Goal: Transaction & Acquisition: Purchase product/service

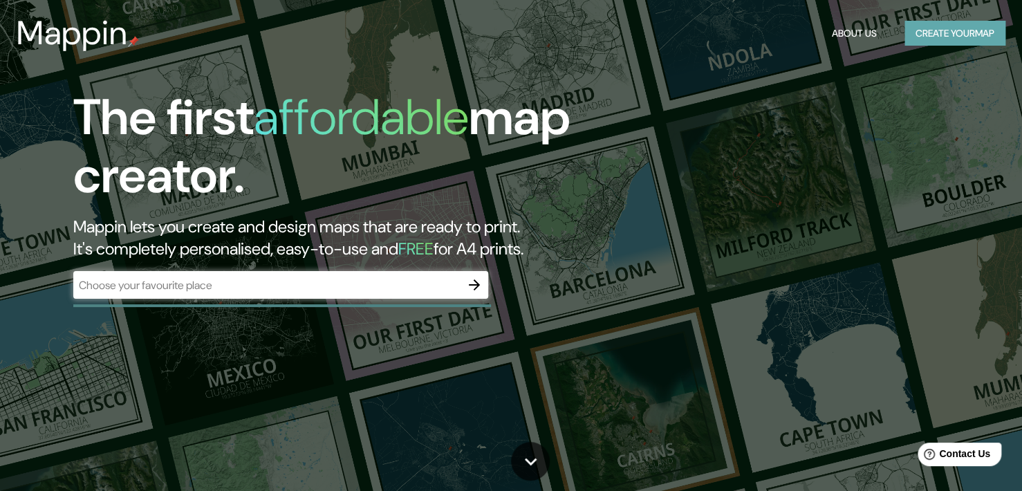
click at [933, 40] on button "Create your map" at bounding box center [954, 34] width 101 height 26
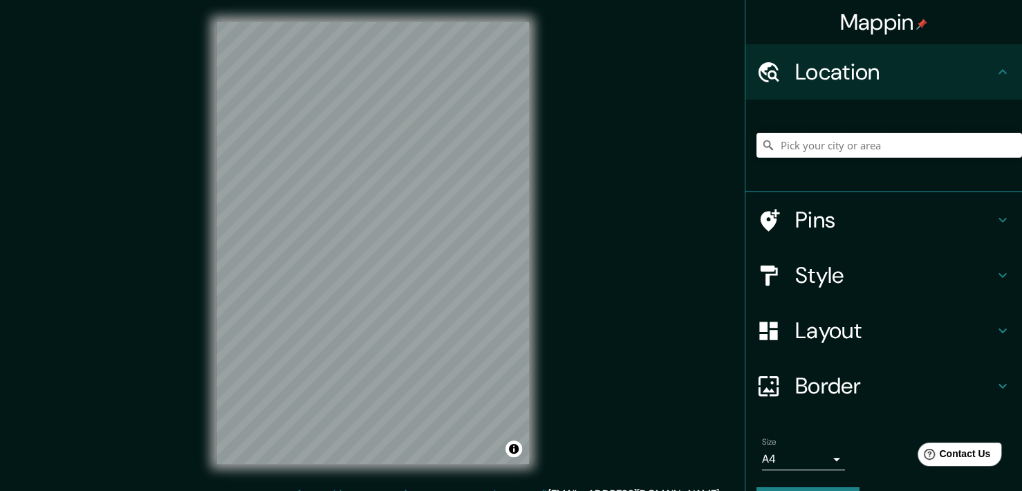
click at [849, 140] on input "Pick your city or area" at bounding box center [888, 145] width 265 height 25
type input "[GEOGRAPHIC_DATA], [GEOGRAPHIC_DATA][PERSON_NAME], [GEOGRAPHIC_DATA]"
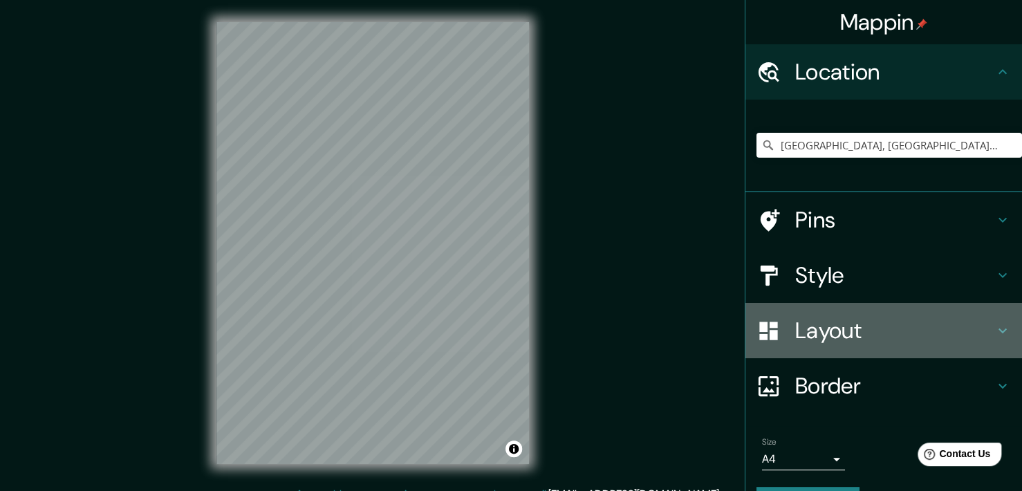
click at [893, 331] on h4 "Layout" at bounding box center [894, 331] width 199 height 28
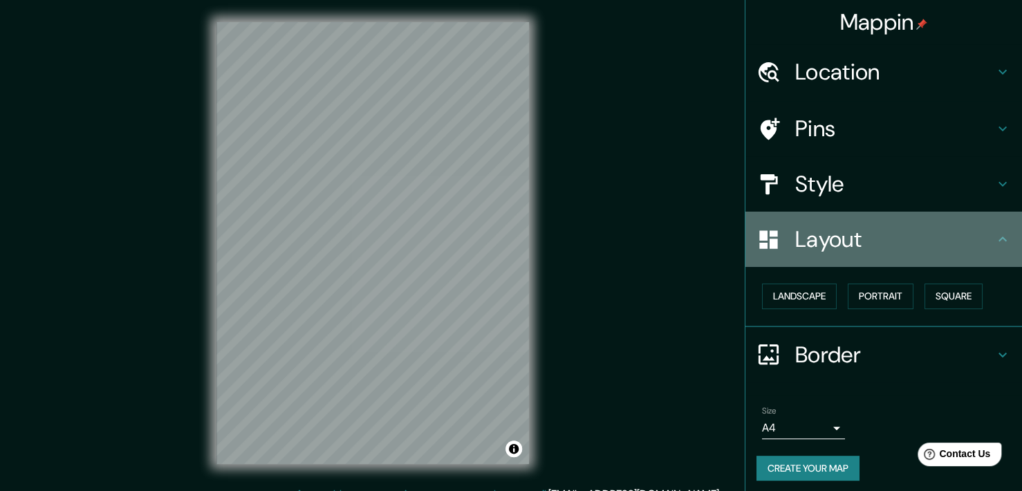
click at [971, 259] on div "Layout" at bounding box center [883, 239] width 277 height 55
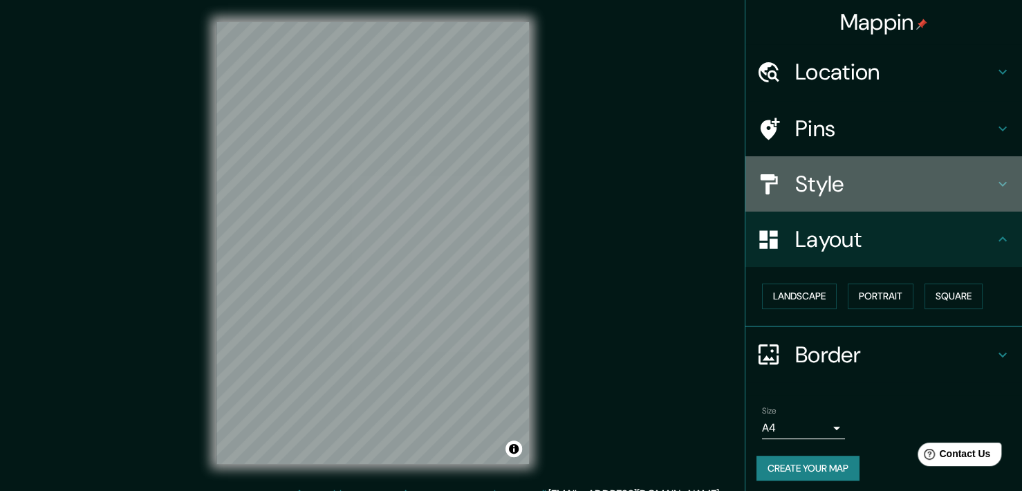
click at [963, 187] on h4 "Style" at bounding box center [894, 184] width 199 height 28
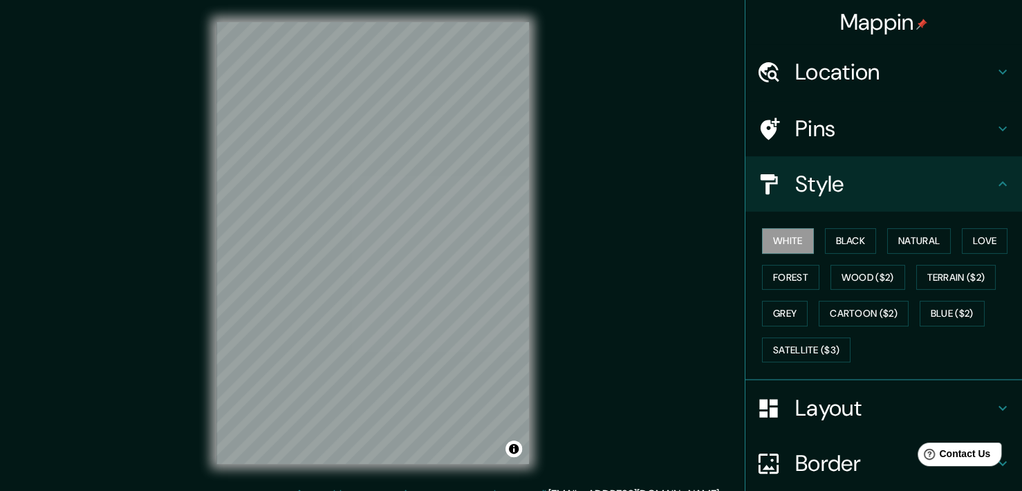
click at [963, 187] on h4 "Style" at bounding box center [894, 184] width 199 height 28
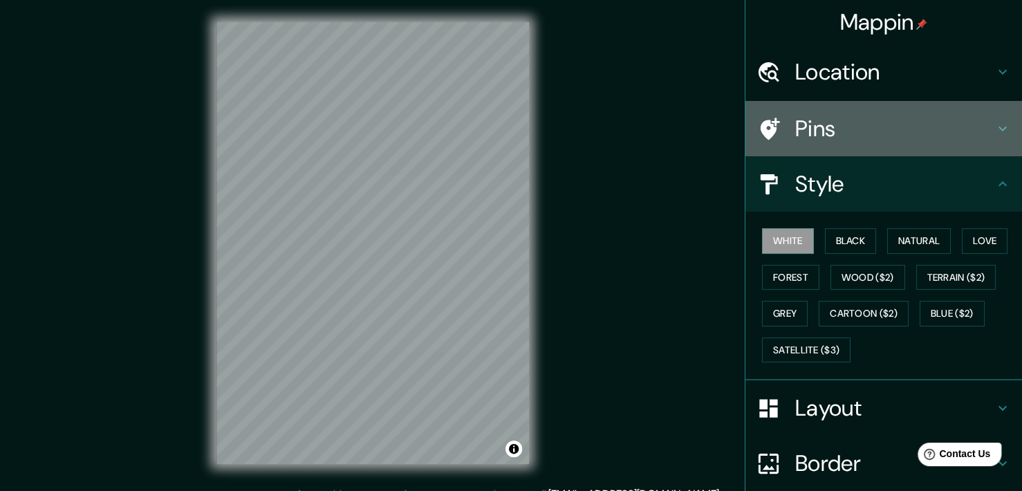
click at [971, 140] on h4 "Pins" at bounding box center [894, 129] width 199 height 28
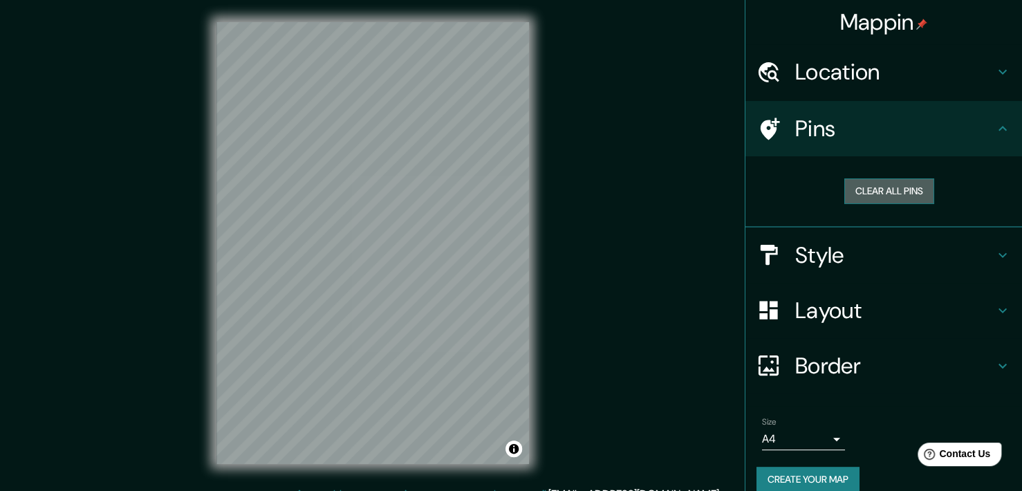
click at [903, 188] on button "Clear all pins" at bounding box center [889, 191] width 90 height 26
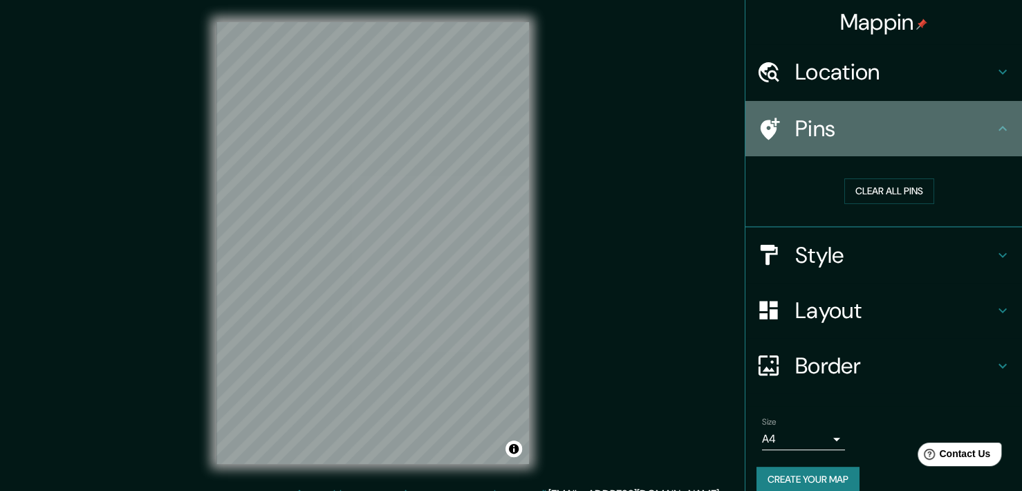
click at [973, 127] on h4 "Pins" at bounding box center [894, 129] width 199 height 28
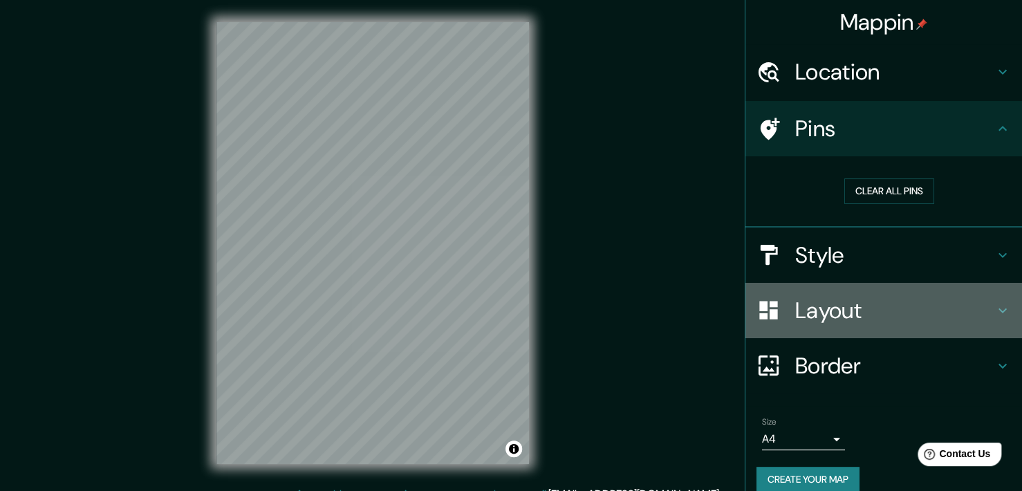
click at [910, 286] on div "Layout" at bounding box center [883, 310] width 277 height 55
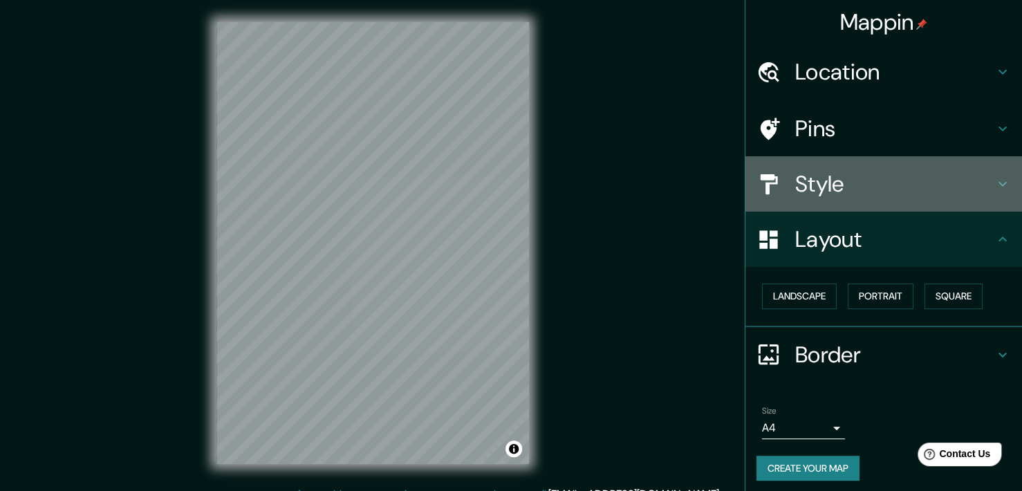
click at [957, 186] on h4 "Style" at bounding box center [894, 184] width 199 height 28
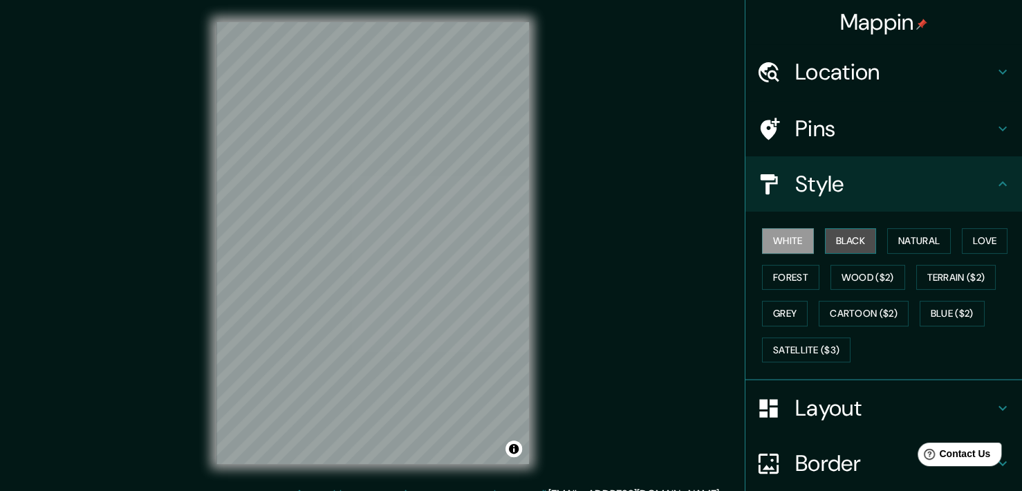
click at [825, 238] on button "Black" at bounding box center [851, 241] width 52 height 26
click at [890, 234] on button "Natural" at bounding box center [919, 241] width 64 height 26
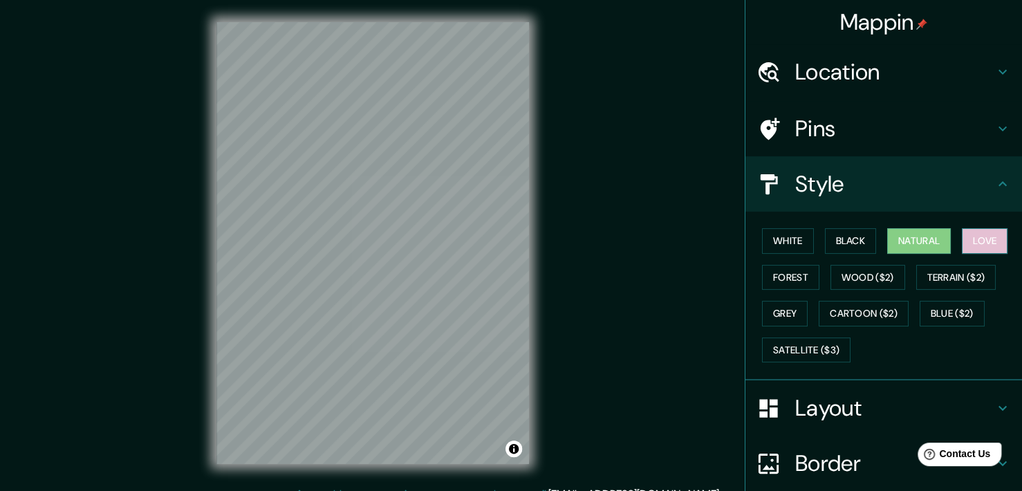
click at [962, 236] on button "Love" at bounding box center [985, 241] width 46 height 26
click at [919, 241] on button "Natural" at bounding box center [919, 241] width 64 height 26
click at [939, 272] on button "Terrain ($2)" at bounding box center [956, 278] width 80 height 26
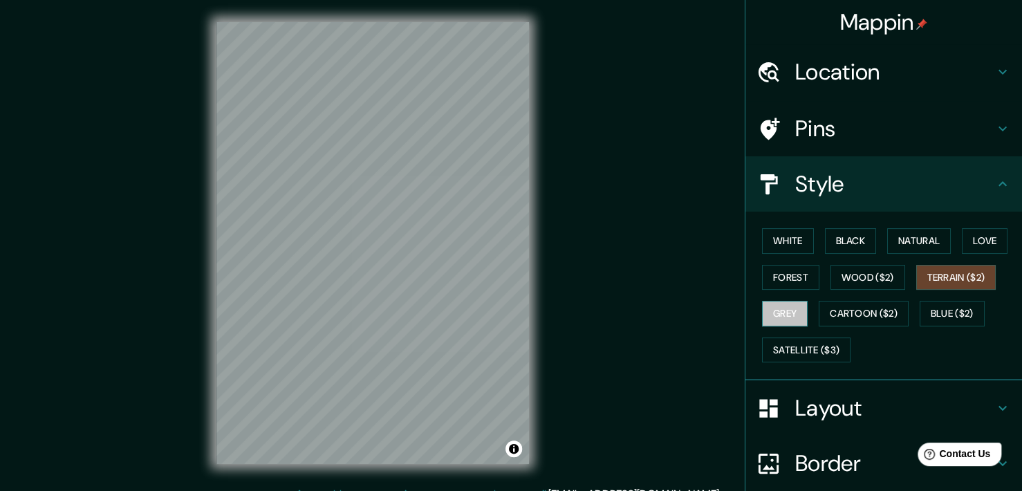
click at [774, 313] on button "Grey" at bounding box center [785, 314] width 46 height 26
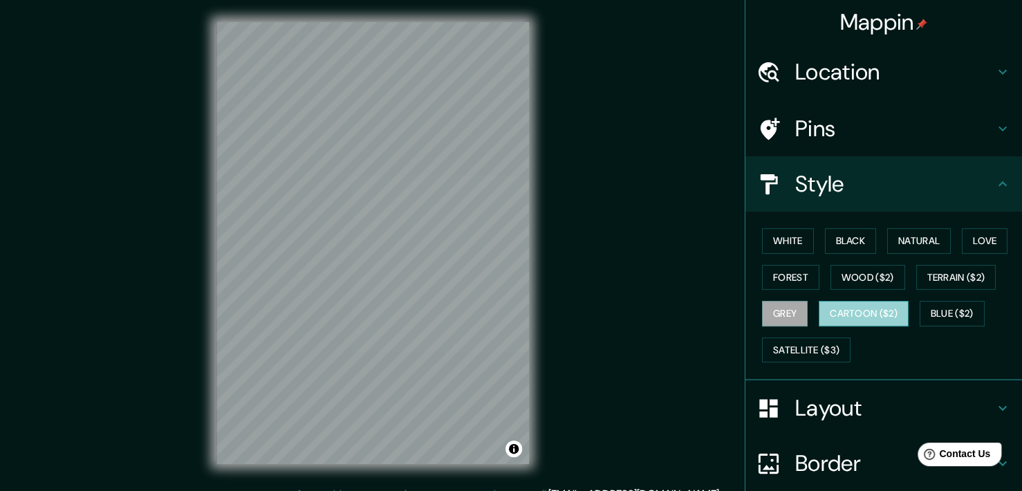
click at [825, 313] on button "Cartoon ($2)" at bounding box center [864, 314] width 90 height 26
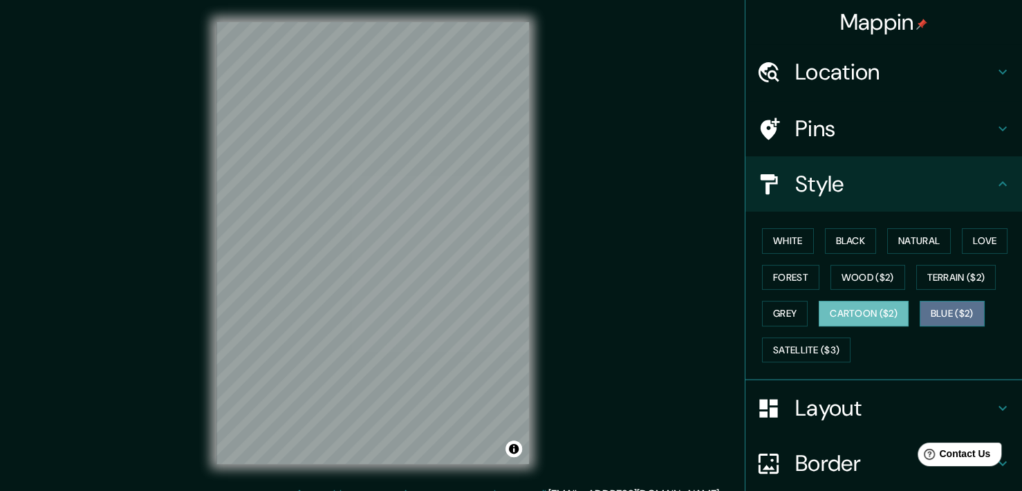
click at [919, 306] on button "Blue ($2)" at bounding box center [951, 314] width 65 height 26
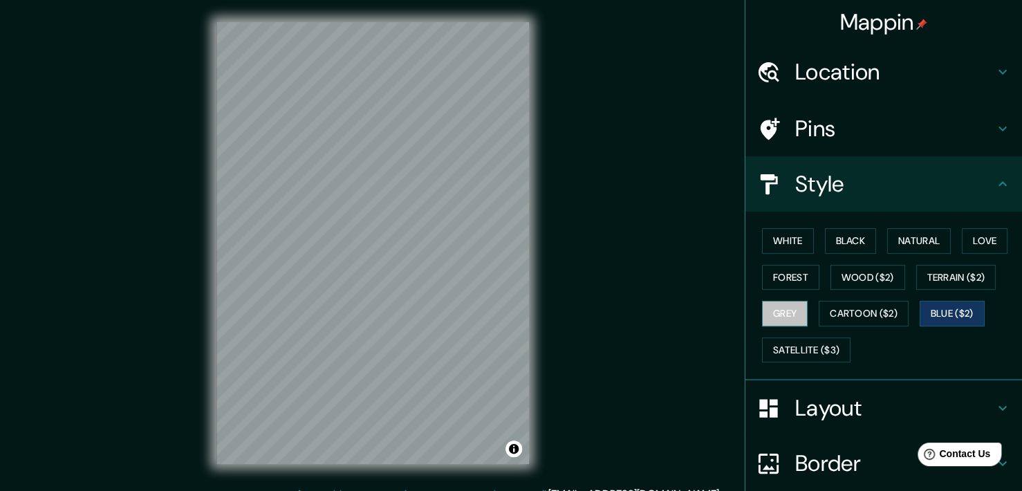
click at [762, 319] on button "Grey" at bounding box center [785, 314] width 46 height 26
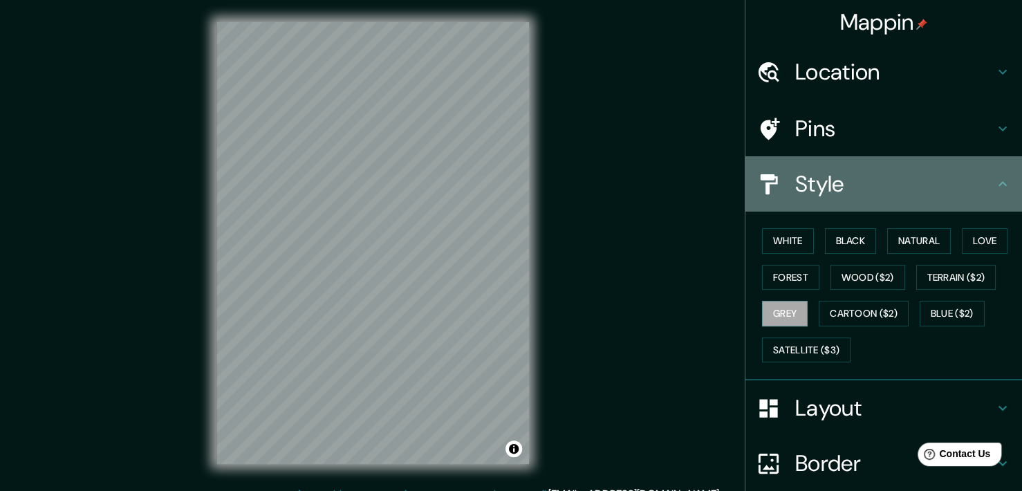
click at [935, 175] on h4 "Style" at bounding box center [894, 184] width 199 height 28
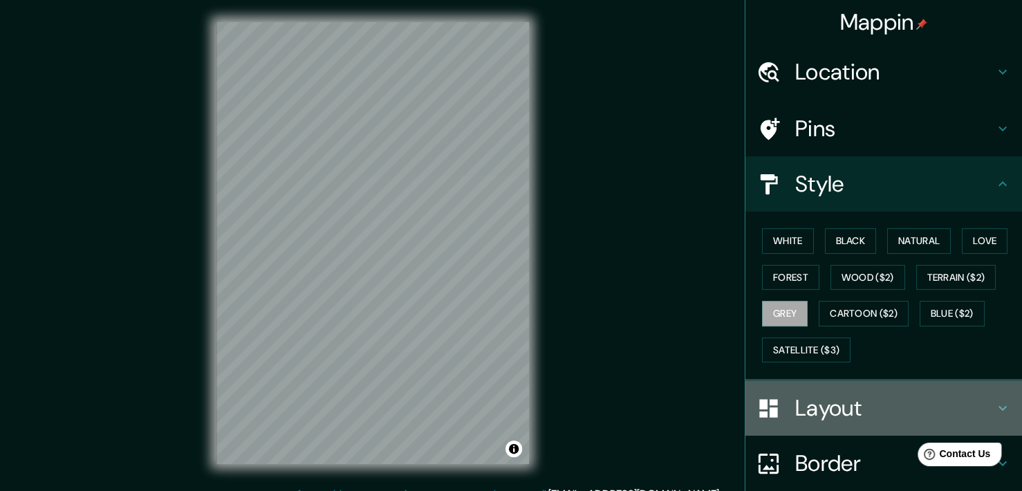
click at [879, 396] on h4 "Layout" at bounding box center [894, 408] width 199 height 28
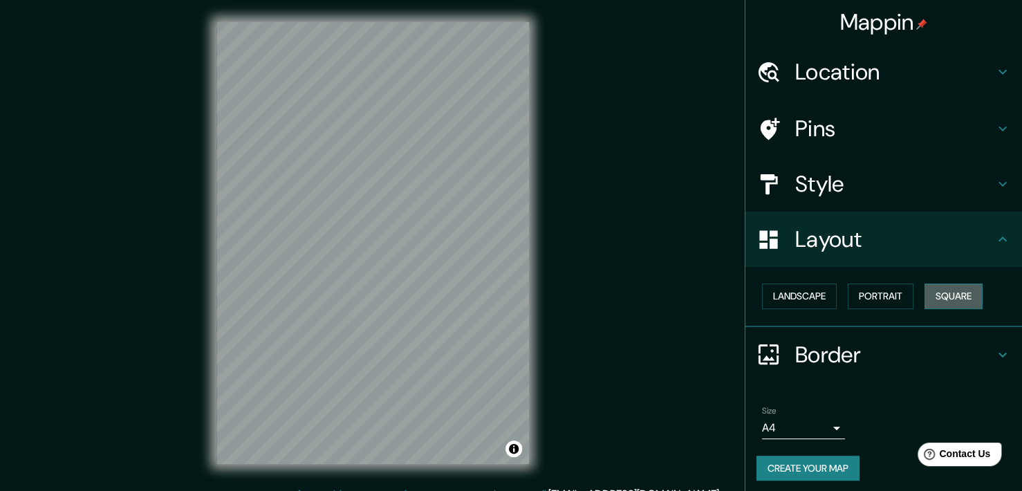
click at [963, 297] on button "Square" at bounding box center [953, 296] width 58 height 26
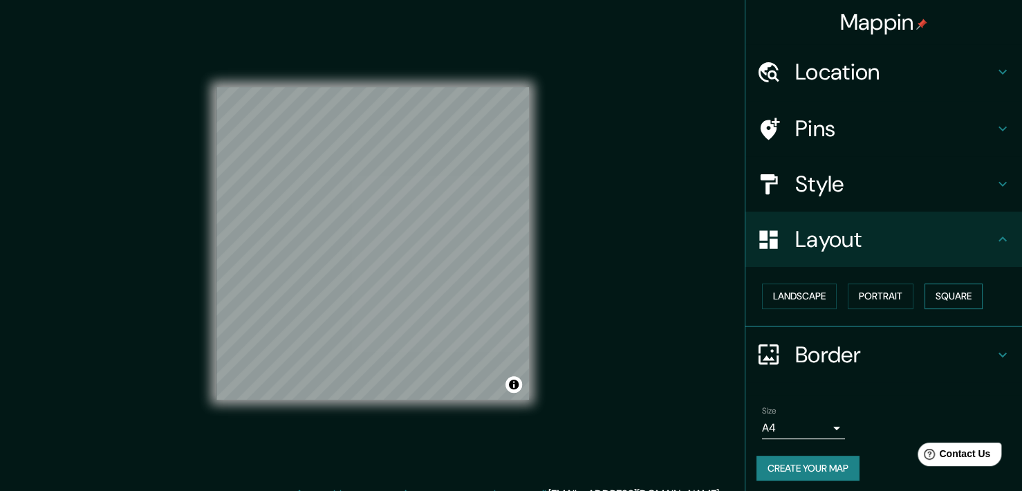
click at [963, 297] on button "Square" at bounding box center [953, 296] width 58 height 26
click at [805, 303] on button "Landscape" at bounding box center [799, 296] width 75 height 26
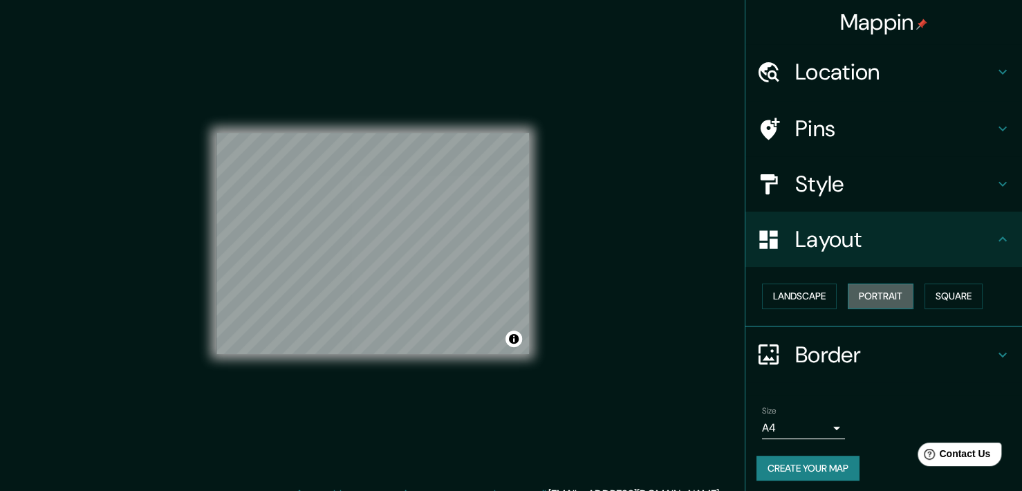
click at [853, 292] on button "Portrait" at bounding box center [881, 296] width 66 height 26
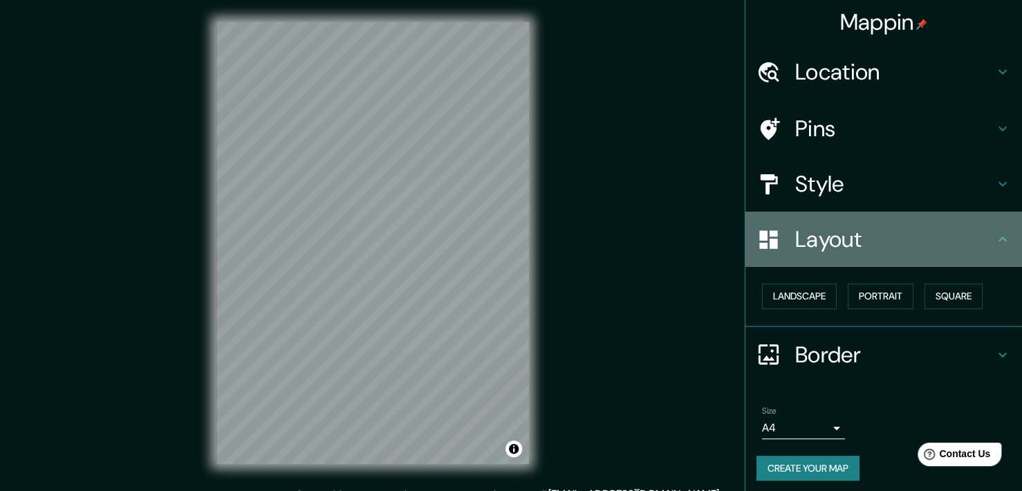
click at [935, 222] on div "Layout" at bounding box center [883, 239] width 277 height 55
click at [994, 236] on icon at bounding box center [1002, 239] width 17 height 17
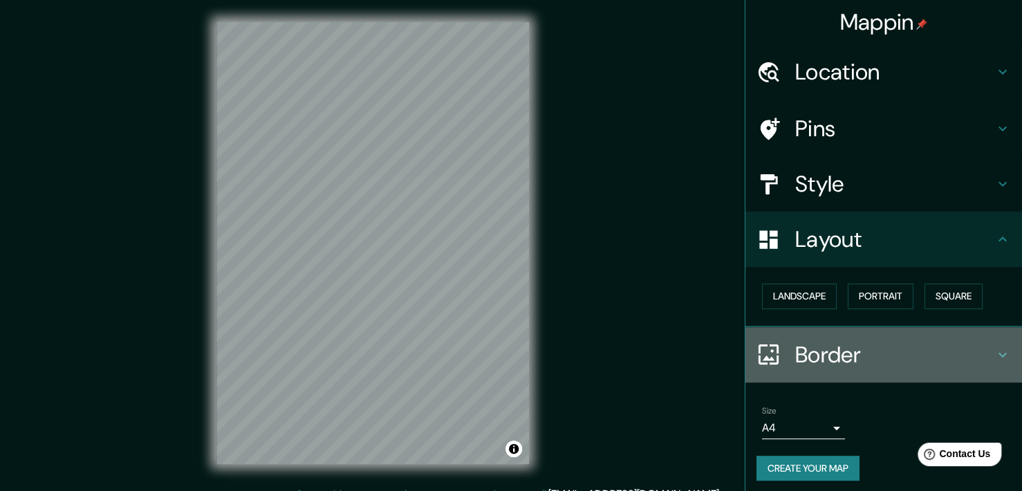
click at [973, 349] on h4 "Border" at bounding box center [894, 355] width 199 height 28
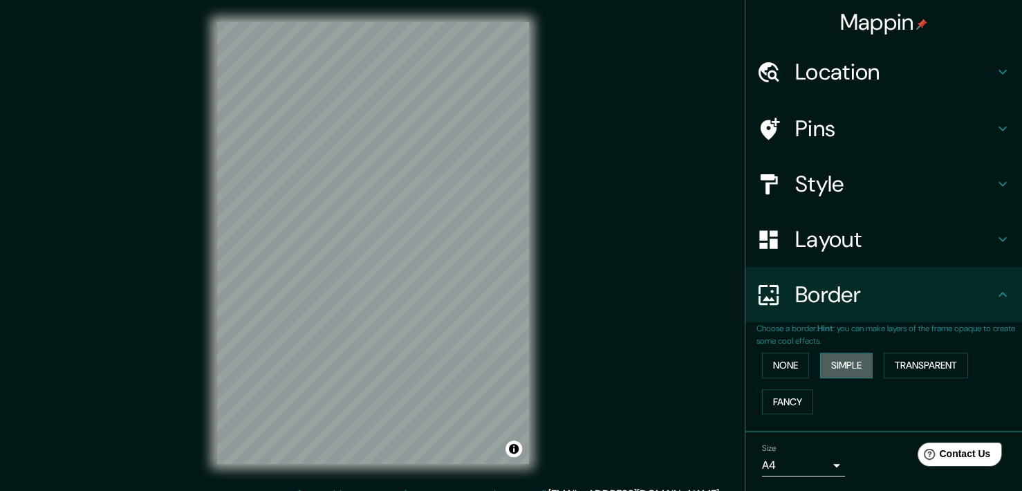
click at [820, 361] on button "Simple" at bounding box center [846, 366] width 53 height 26
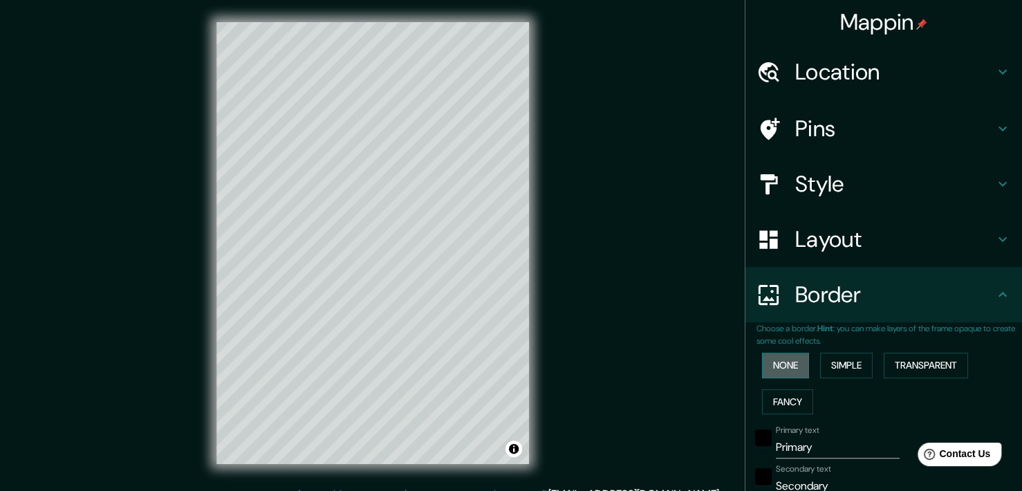
click at [798, 362] on button "None" at bounding box center [785, 366] width 47 height 26
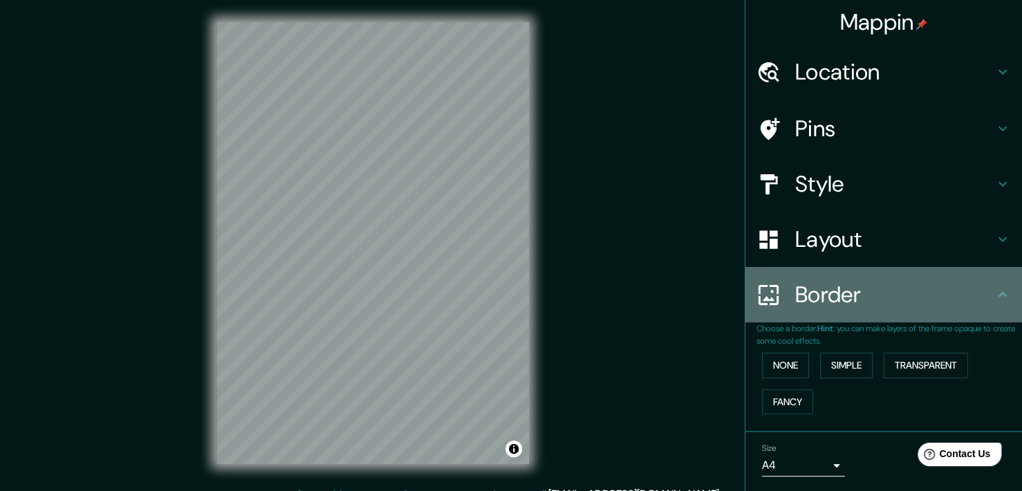
click at [978, 299] on h4 "Border" at bounding box center [894, 295] width 199 height 28
click at [989, 303] on div "Border" at bounding box center [883, 294] width 277 height 55
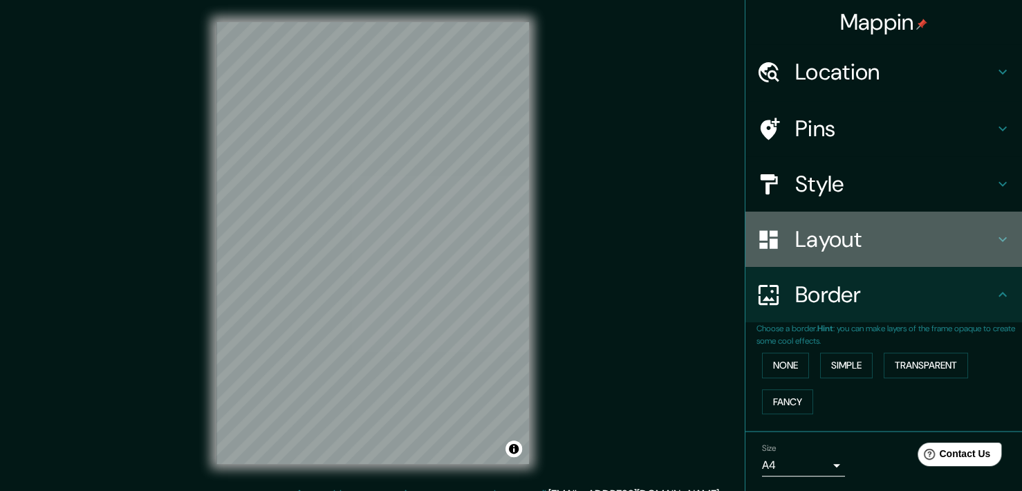
click at [997, 236] on icon at bounding box center [1002, 239] width 17 height 17
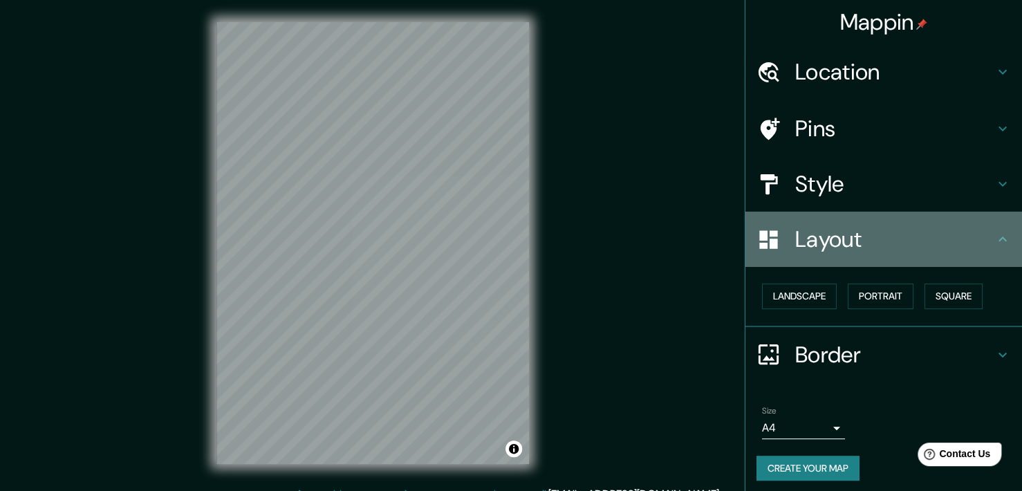
click at [997, 236] on icon at bounding box center [1002, 239] width 17 height 17
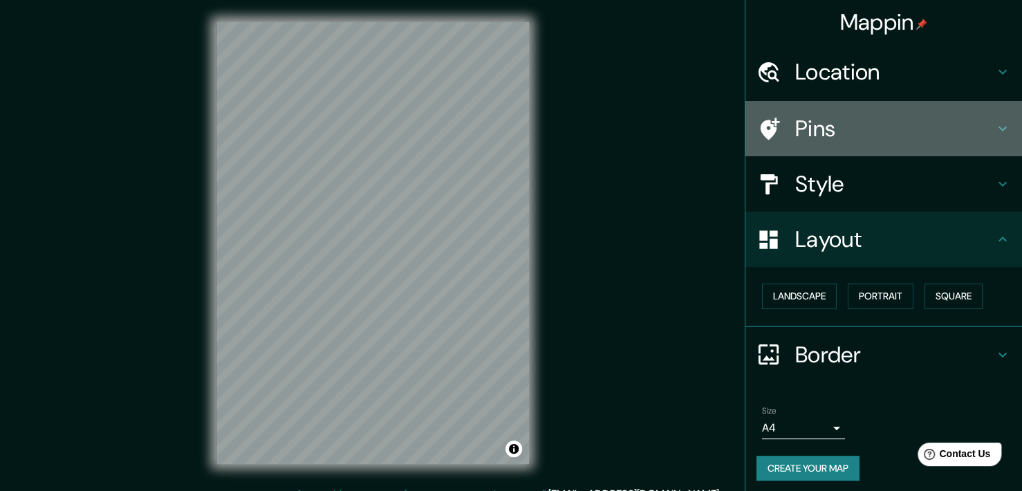
click at [994, 133] on icon at bounding box center [1002, 128] width 17 height 17
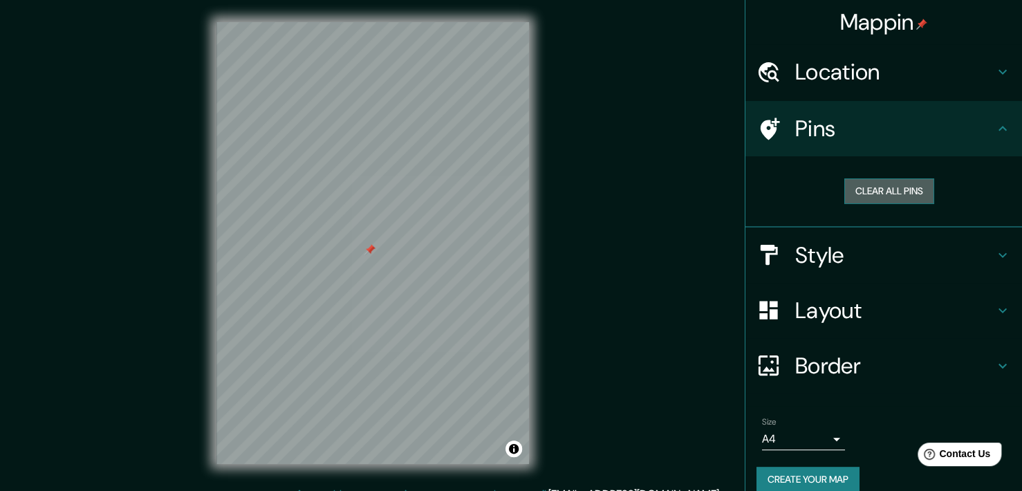
click at [859, 181] on button "Clear all pins" at bounding box center [889, 191] width 90 height 26
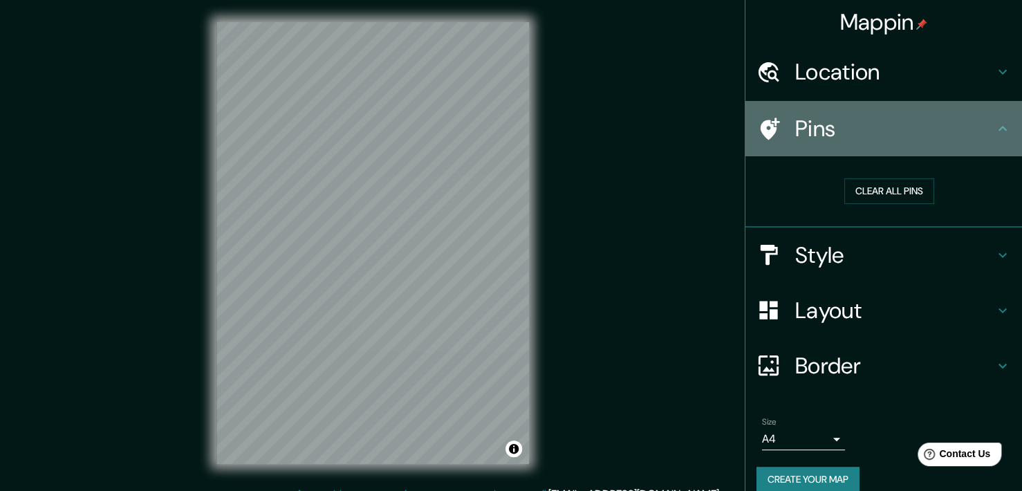
click at [960, 111] on div "Pins" at bounding box center [883, 128] width 277 height 55
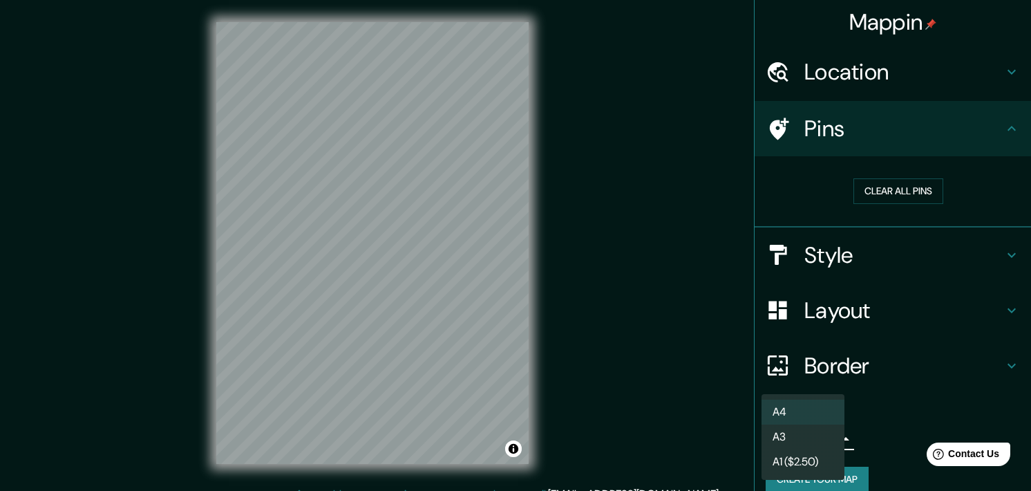
click at [810, 440] on body "Mappin Location [GEOGRAPHIC_DATA], [GEOGRAPHIC_DATA][PERSON_NAME], [GEOGRAPHIC_…" at bounding box center [515, 245] width 1031 height 491
click at [819, 438] on li "A3" at bounding box center [803, 436] width 83 height 25
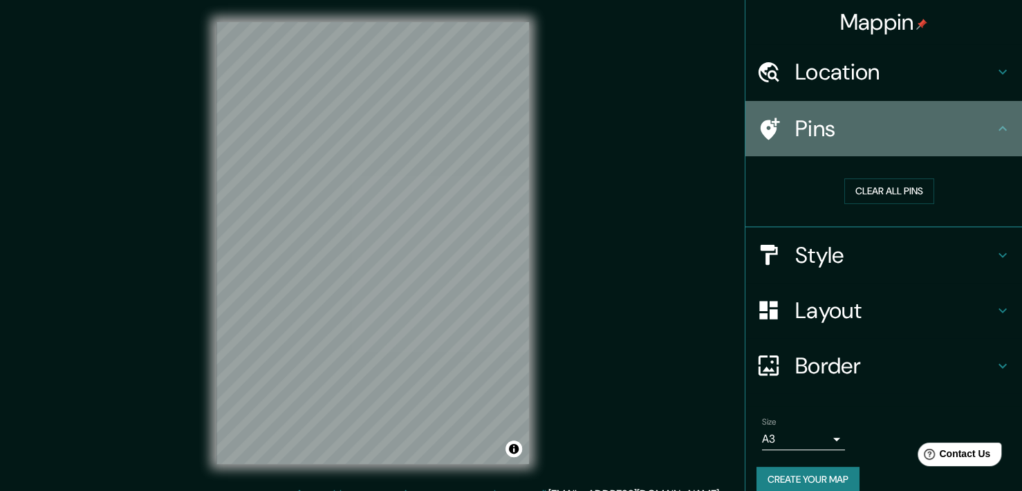
click at [994, 123] on icon at bounding box center [1002, 128] width 17 height 17
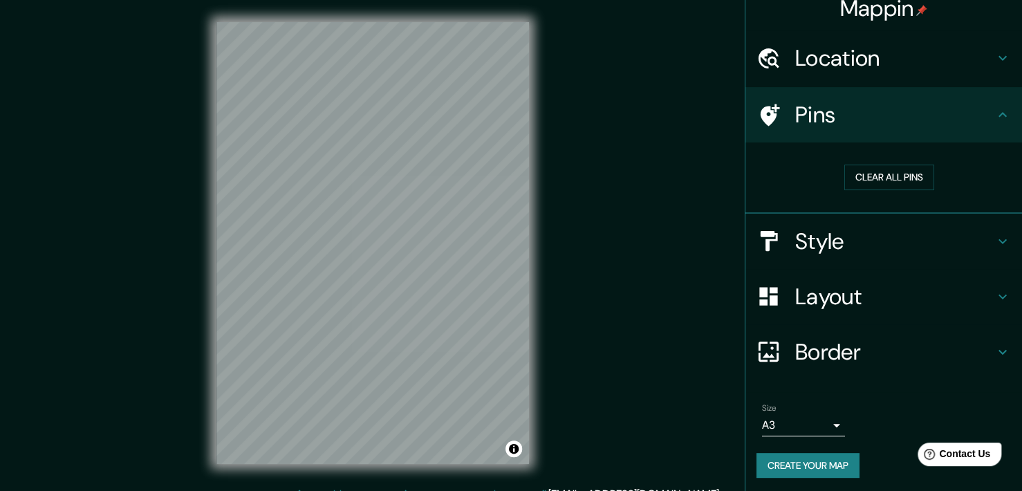
scroll to position [17, 0]
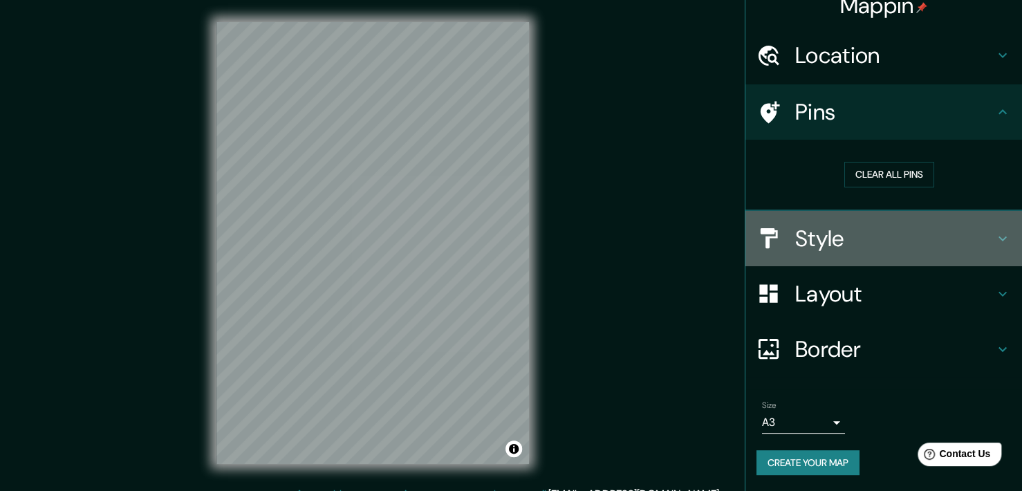
click at [885, 254] on div "Style" at bounding box center [883, 238] width 277 height 55
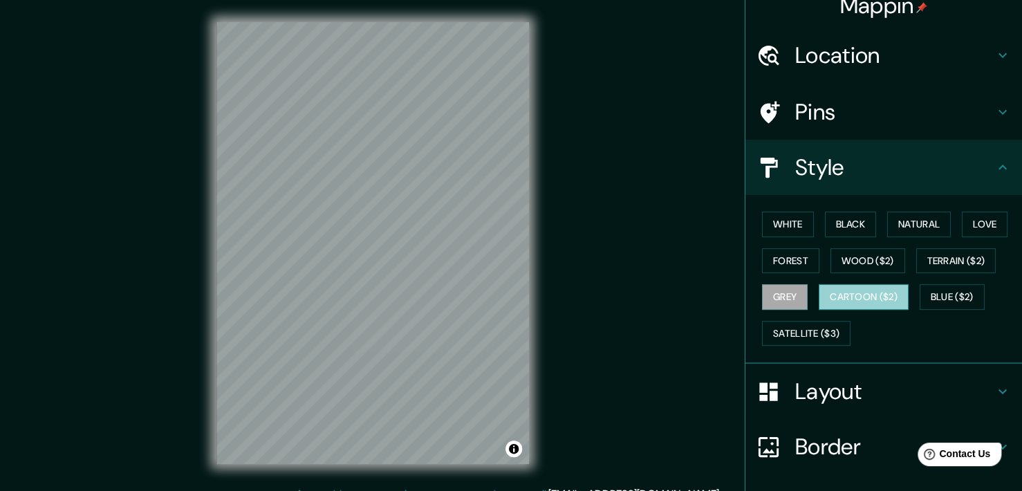
click at [868, 297] on button "Cartoon ($2)" at bounding box center [864, 297] width 90 height 26
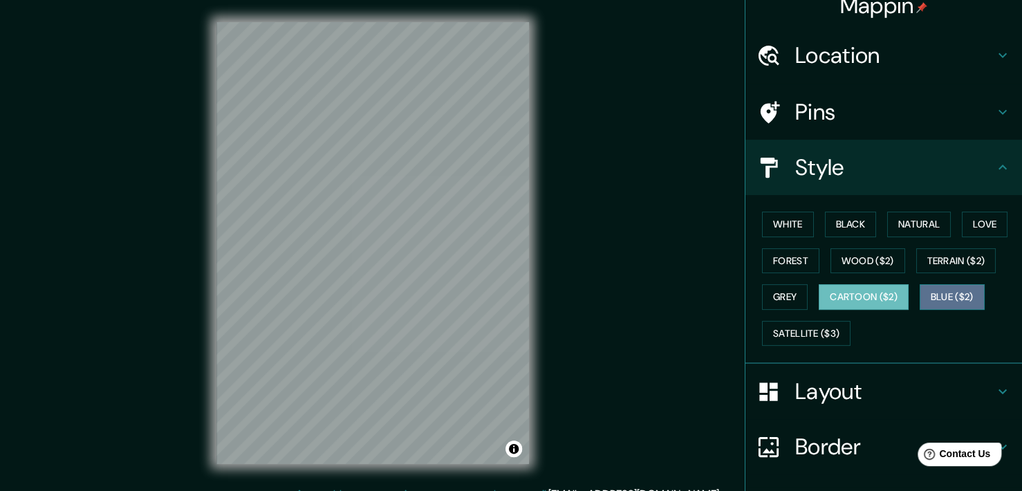
click at [944, 295] on button "Blue ($2)" at bounding box center [951, 297] width 65 height 26
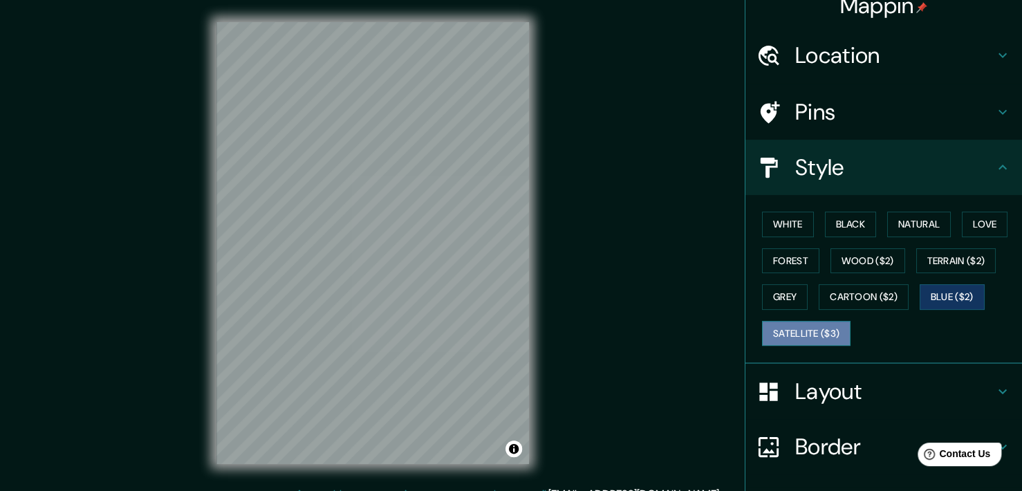
click at [822, 333] on button "Satellite ($3)" at bounding box center [806, 334] width 88 height 26
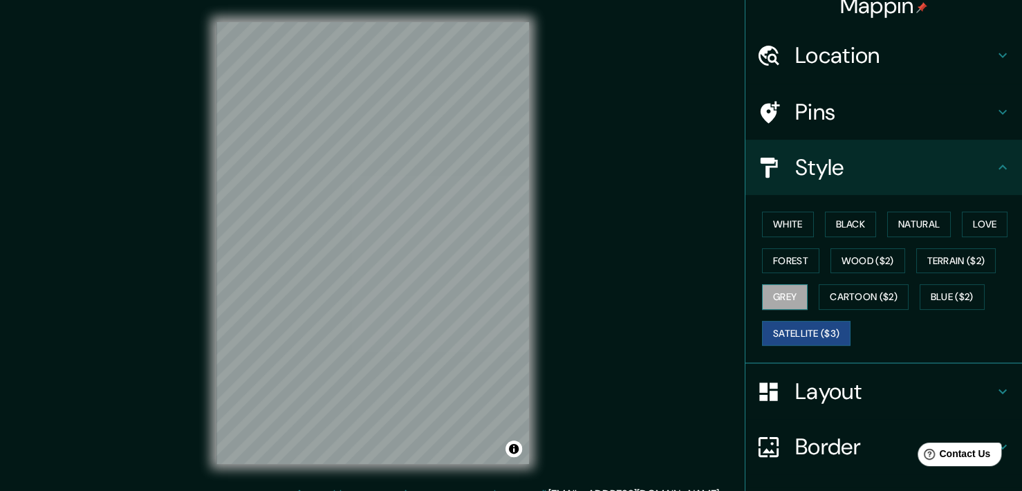
click at [791, 294] on button "Grey" at bounding box center [785, 297] width 46 height 26
click at [789, 217] on button "White" at bounding box center [788, 225] width 52 height 26
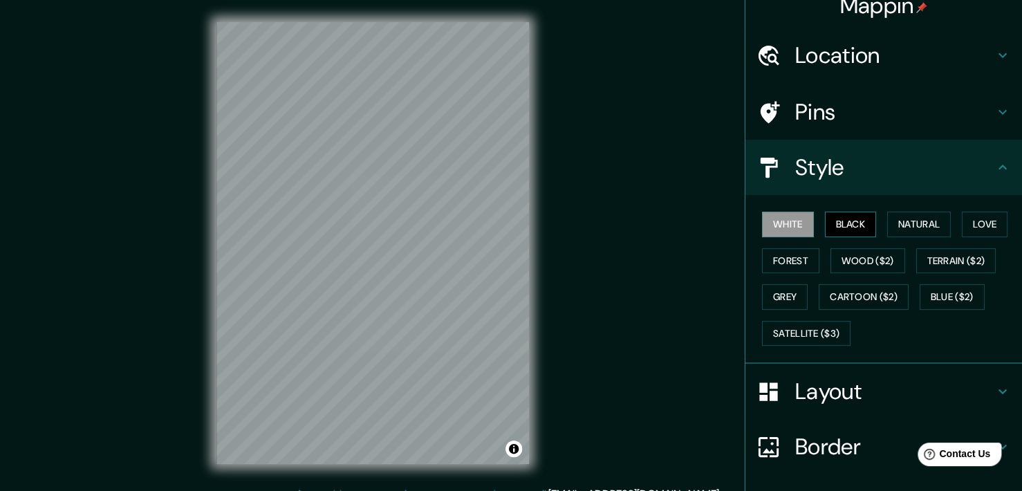
click at [848, 224] on button "Black" at bounding box center [851, 225] width 52 height 26
click at [889, 221] on button "Natural" at bounding box center [919, 225] width 64 height 26
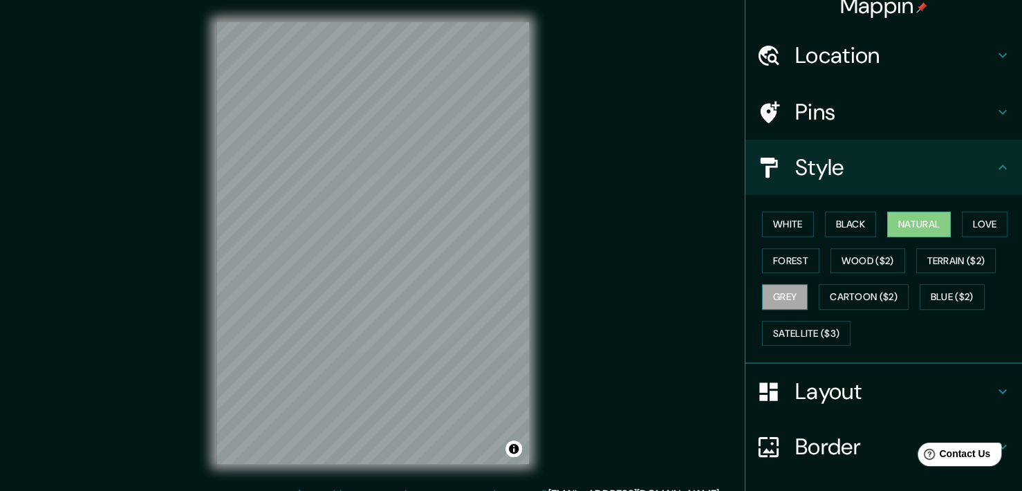
click at [796, 297] on button "Grey" at bounding box center [785, 297] width 46 height 26
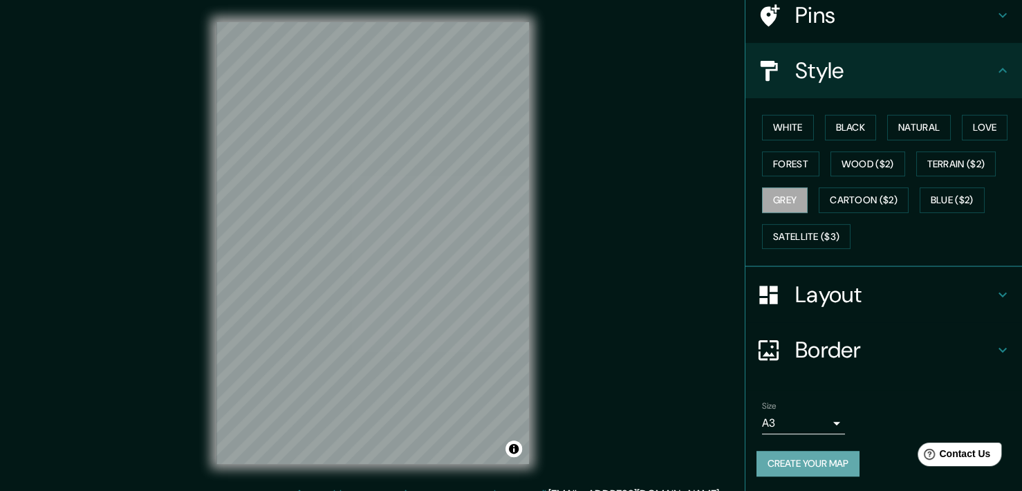
click at [772, 458] on button "Create your map" at bounding box center [807, 464] width 103 height 26
click at [794, 456] on button "Create your map" at bounding box center [807, 464] width 103 height 26
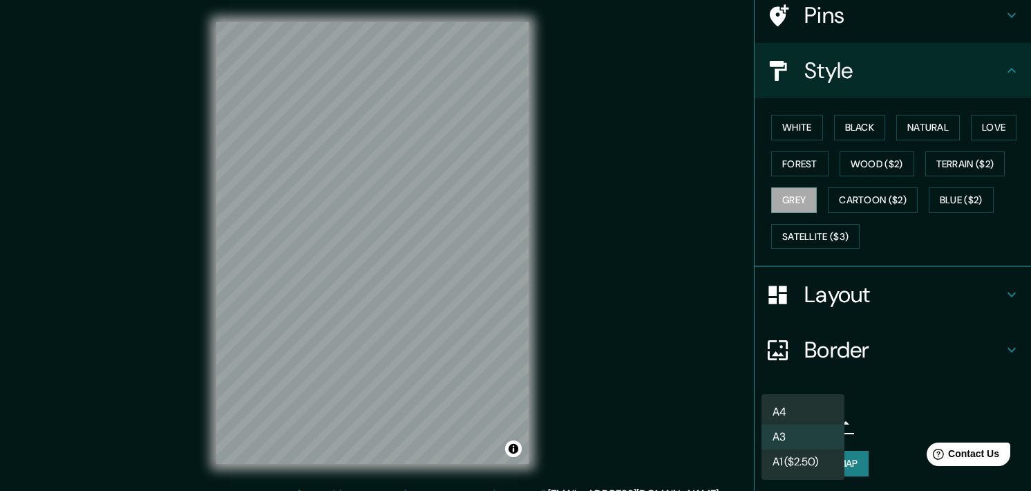
click at [825, 413] on body "Mappin Location [GEOGRAPHIC_DATA], [GEOGRAPHIC_DATA][PERSON_NAME], [GEOGRAPHIC_…" at bounding box center [515, 245] width 1031 height 491
click at [800, 419] on li "A4" at bounding box center [803, 412] width 83 height 25
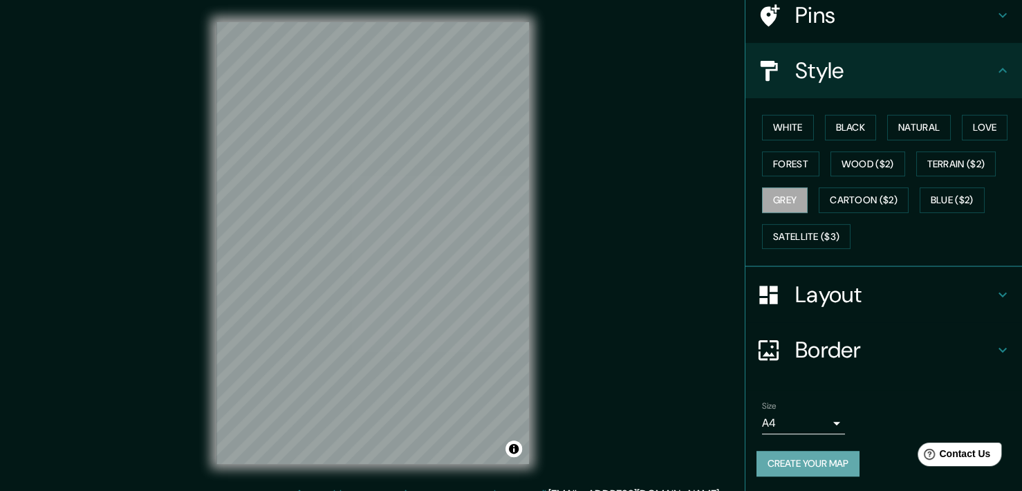
click at [793, 464] on button "Create your map" at bounding box center [807, 464] width 103 height 26
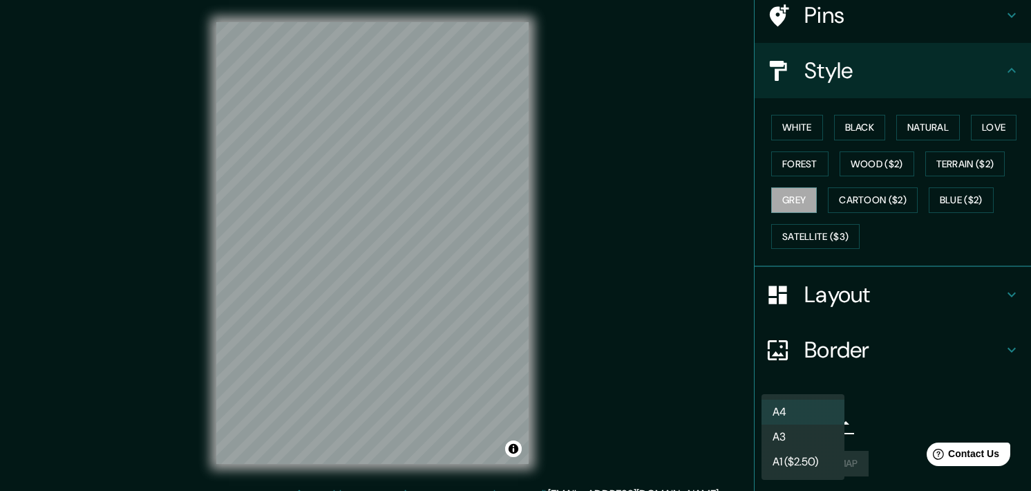
click at [814, 423] on body "Mappin Location [GEOGRAPHIC_DATA], [GEOGRAPHIC_DATA][PERSON_NAME], [GEOGRAPHIC_…" at bounding box center [515, 245] width 1031 height 491
click at [810, 449] on li "A1 ($2.50)" at bounding box center [803, 461] width 83 height 25
click at [827, 414] on body "Mappin Location [GEOGRAPHIC_DATA], [GEOGRAPHIC_DATA][PERSON_NAME], [GEOGRAPHIC_…" at bounding box center [515, 245] width 1031 height 491
click at [805, 425] on li "A3" at bounding box center [803, 436] width 83 height 25
type input "a4"
